Goal: Navigation & Orientation: Find specific page/section

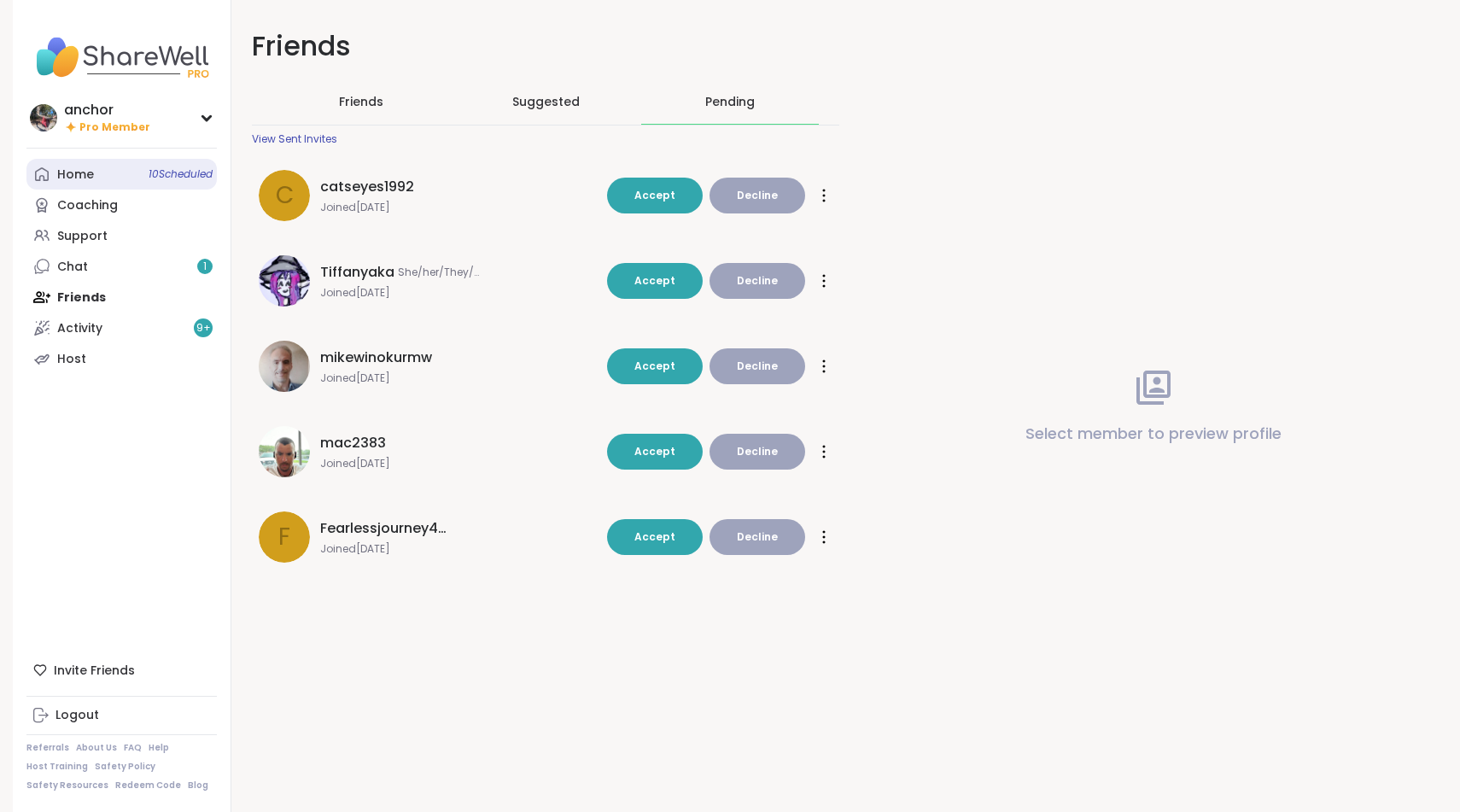
click at [103, 188] on link "Home 10 Scheduled" at bounding box center [121, 174] width 190 height 31
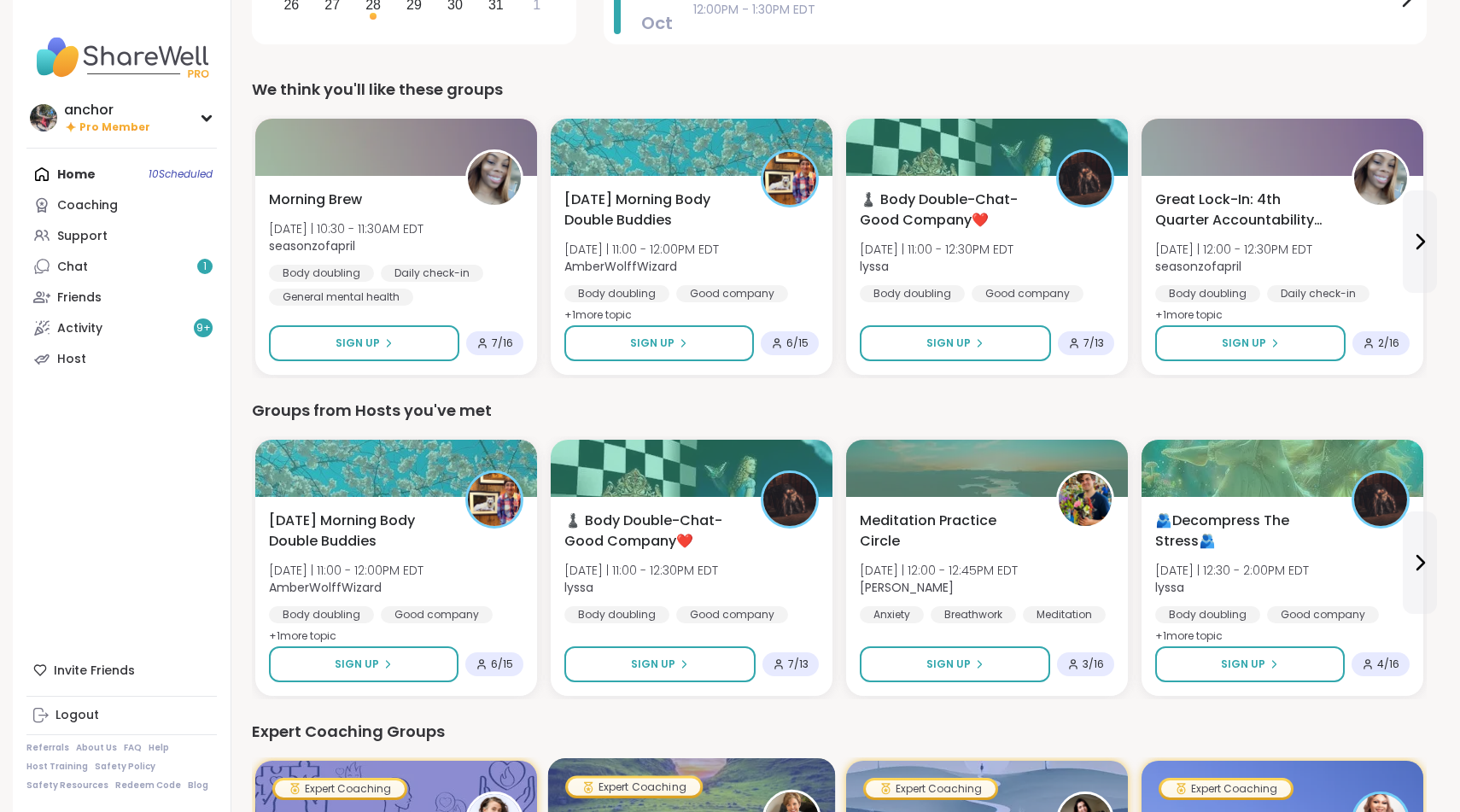
scroll to position [405, 0]
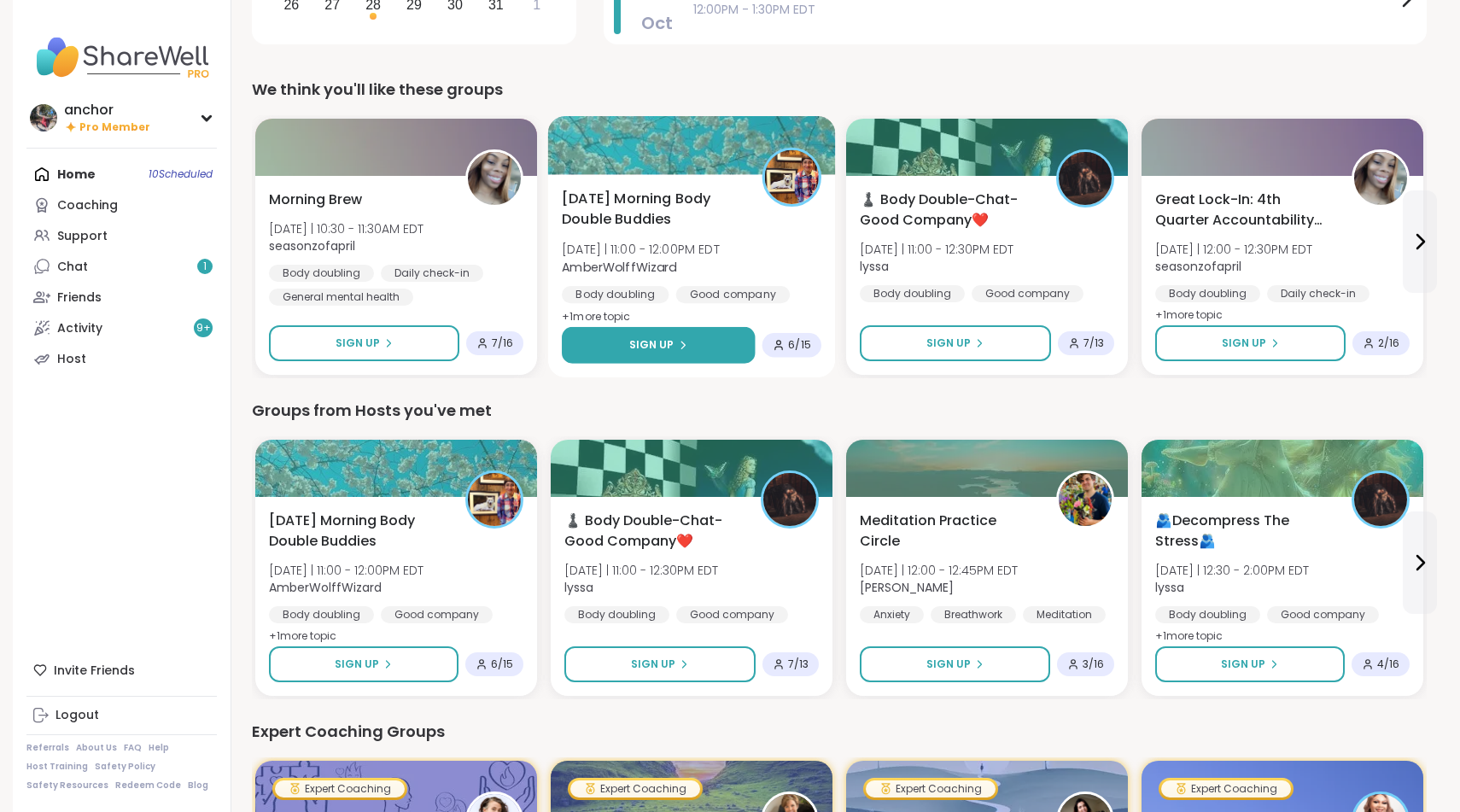
click at [731, 355] on button "Sign Up" at bounding box center [659, 346] width 193 height 37
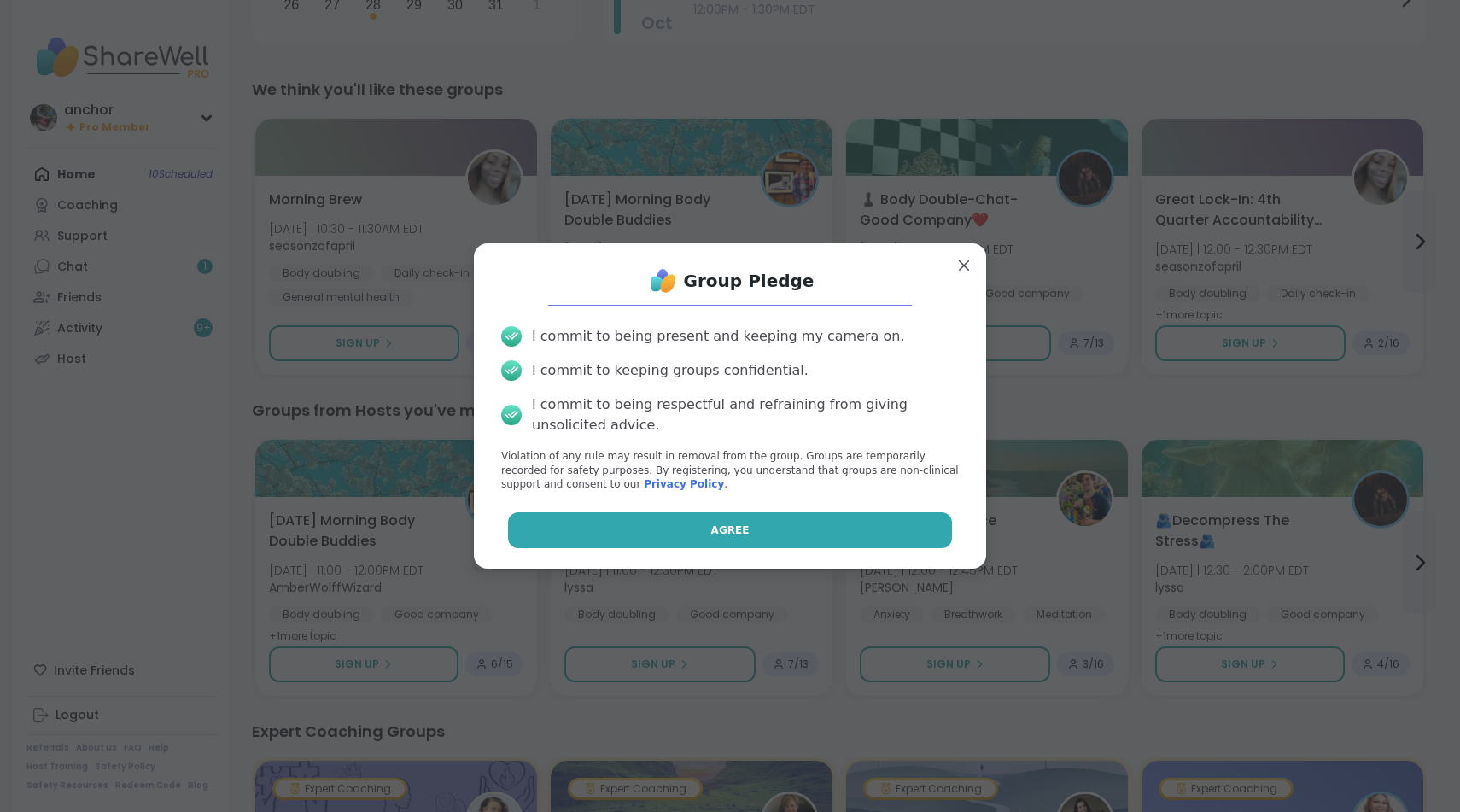
click at [755, 526] on button "Agree" at bounding box center [730, 529] width 445 height 36
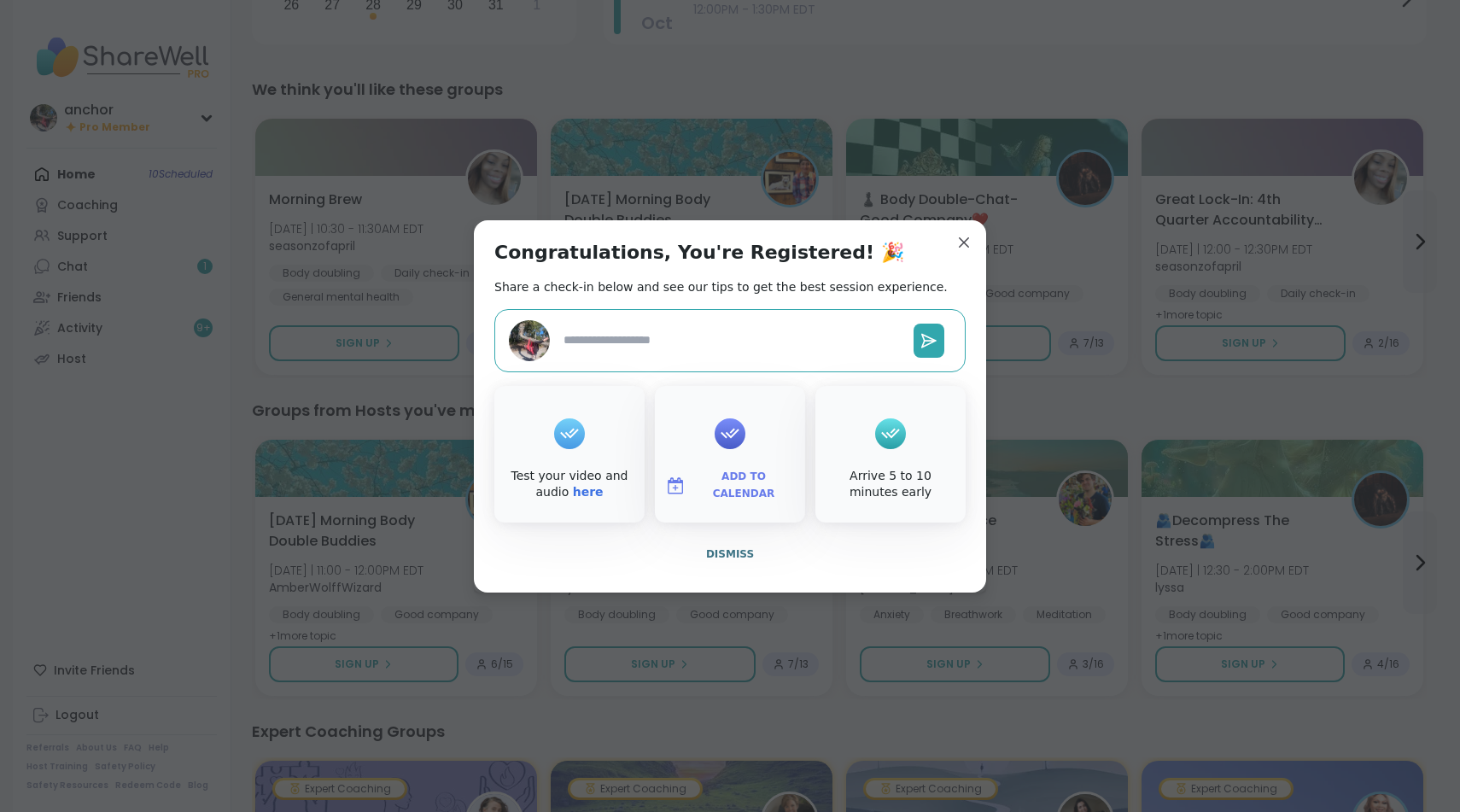
type textarea "*"
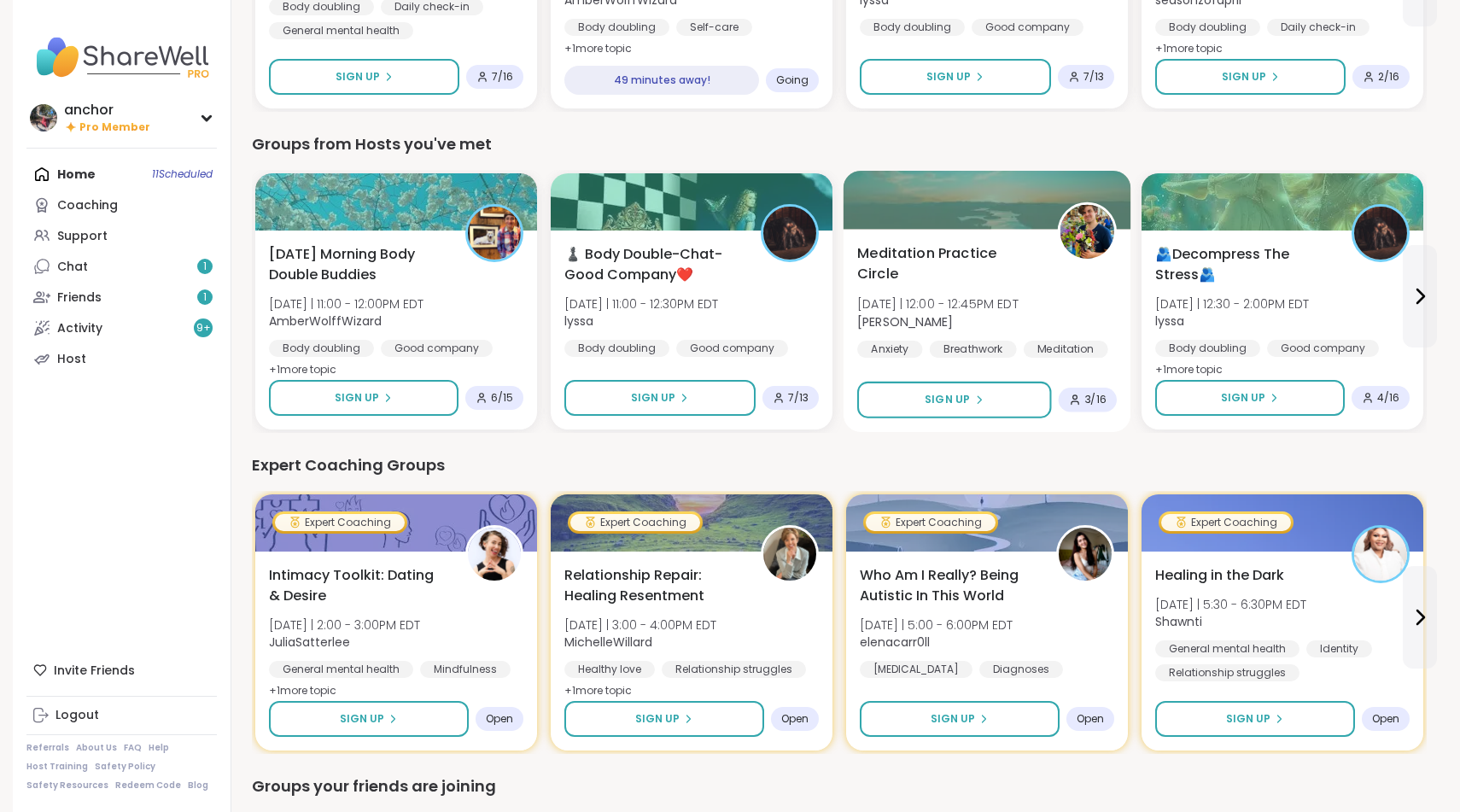
scroll to position [673, 0]
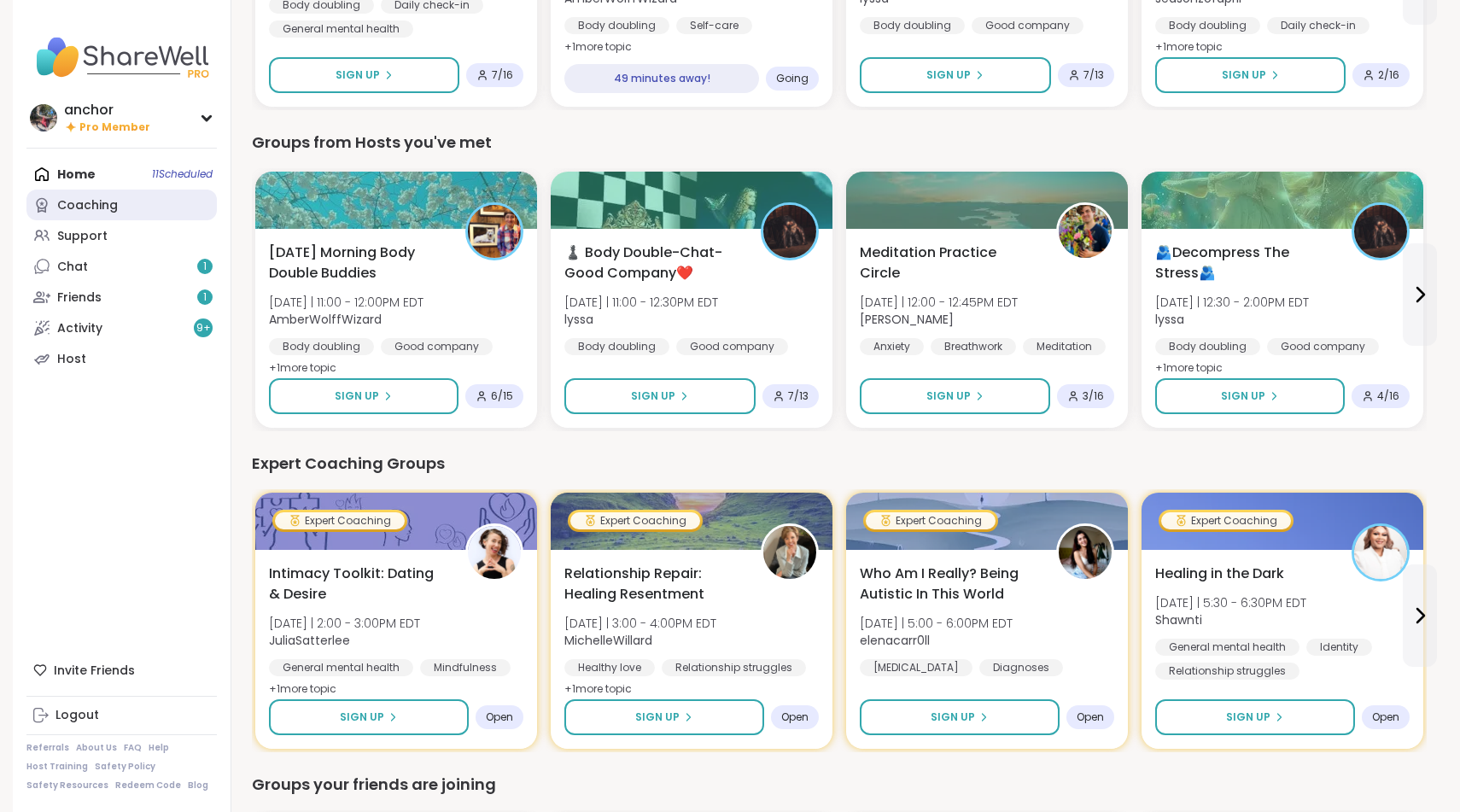
click at [102, 203] on div "Coaching" at bounding box center [87, 206] width 61 height 17
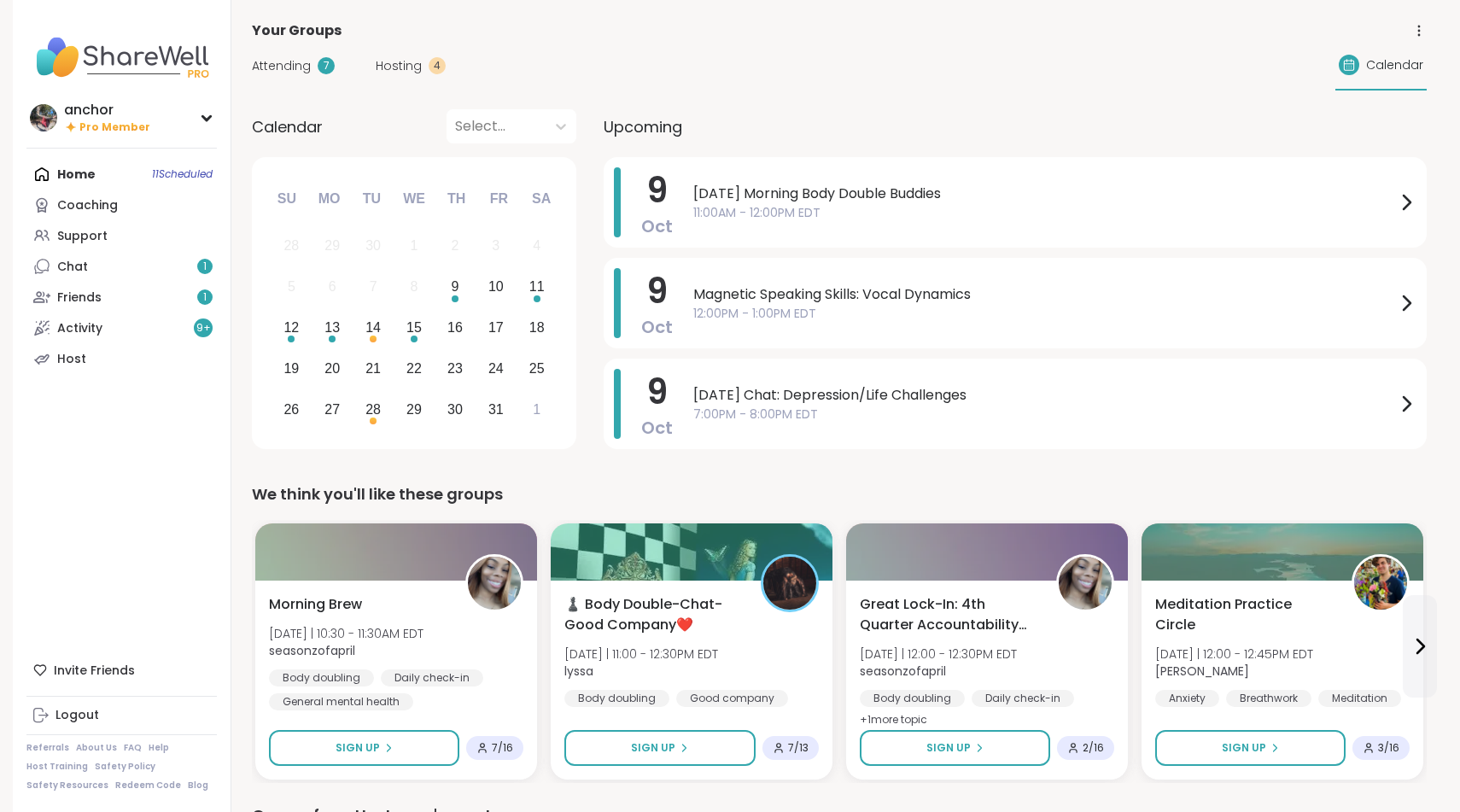
click at [62, 265] on div "Chat 1" at bounding box center [72, 267] width 31 height 17
